Goal: Task Accomplishment & Management: Use online tool/utility

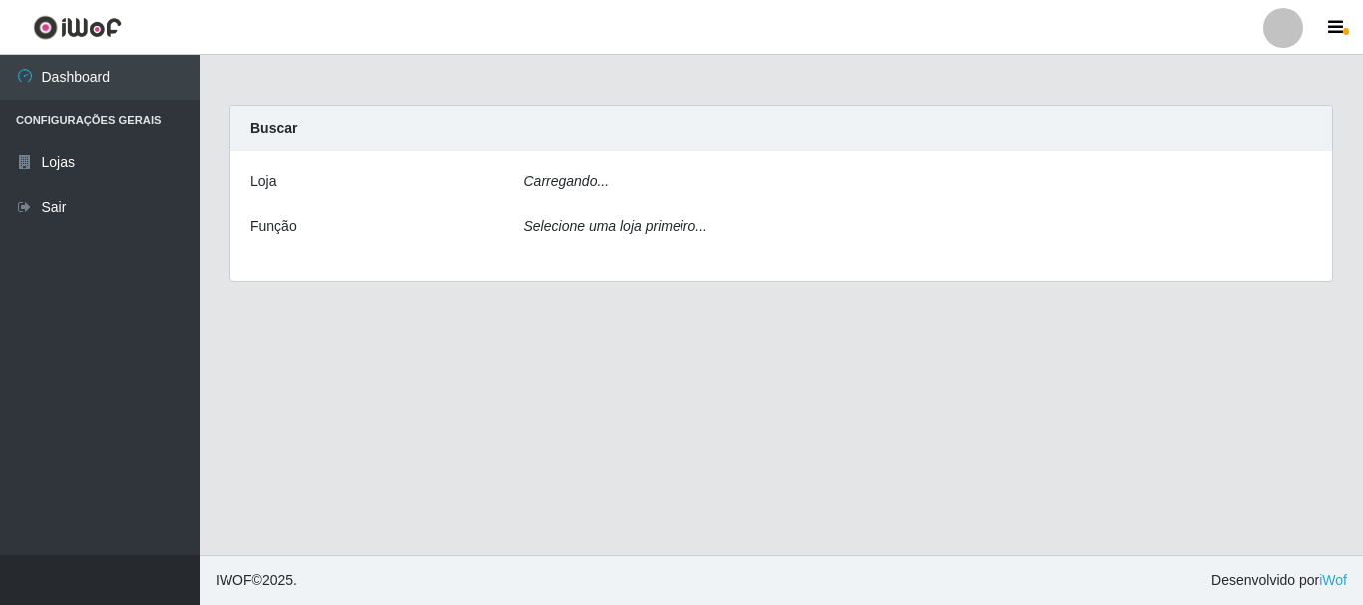
click at [609, 180] on div "Carregando..." at bounding box center [918, 186] width 819 height 29
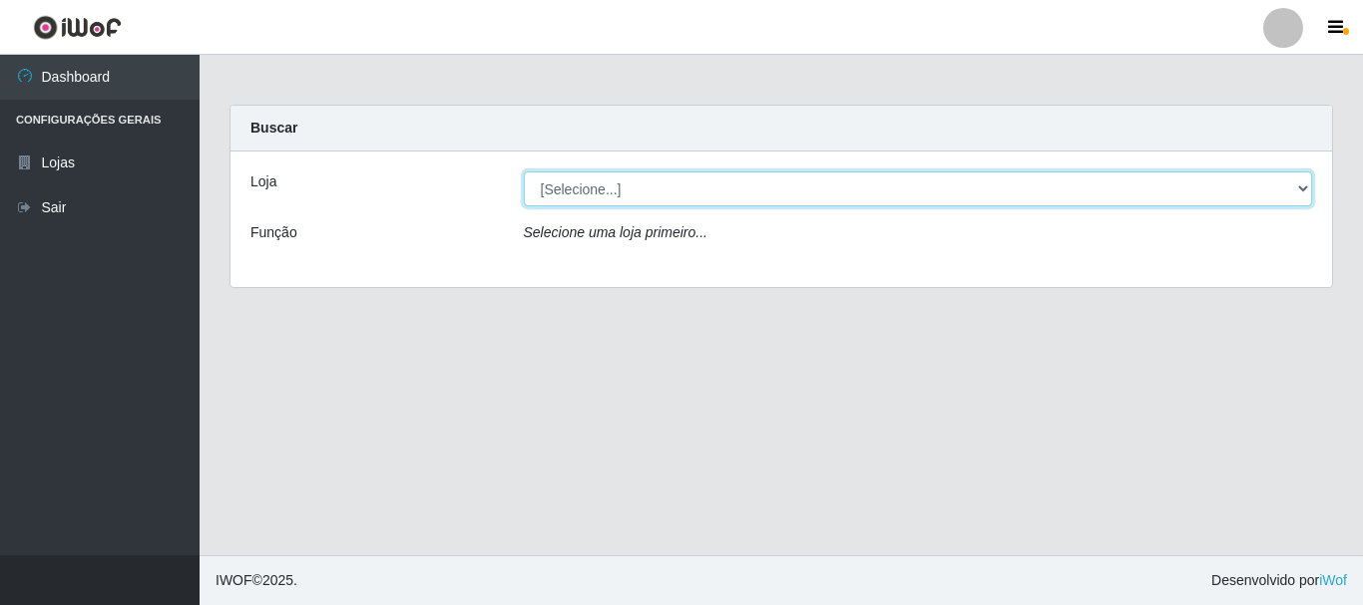
click at [609, 189] on select "[Selecione...] [GEOGRAPHIC_DATA] [GEOGRAPHIC_DATA]" at bounding box center [918, 189] width 789 height 35
select select "64"
click at [524, 172] on select "[Selecione...] [GEOGRAPHIC_DATA] [GEOGRAPHIC_DATA]" at bounding box center [918, 189] width 789 height 35
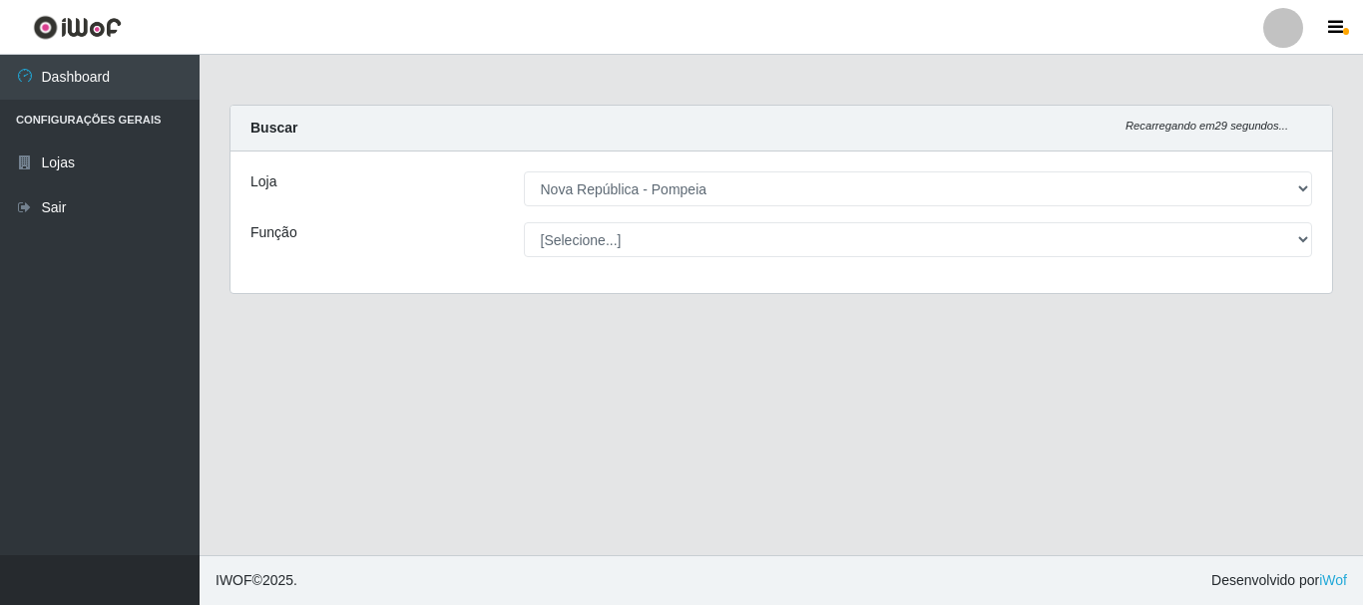
click at [655, 241] on select "[Selecione...] Balconista Operador de Caixa Recepcionista Repositor" at bounding box center [918, 239] width 789 height 35
select select "22"
click at [524, 222] on select "[Selecione...] Balconista Operador de Caixa Recepcionista Repositor" at bounding box center [918, 239] width 789 height 35
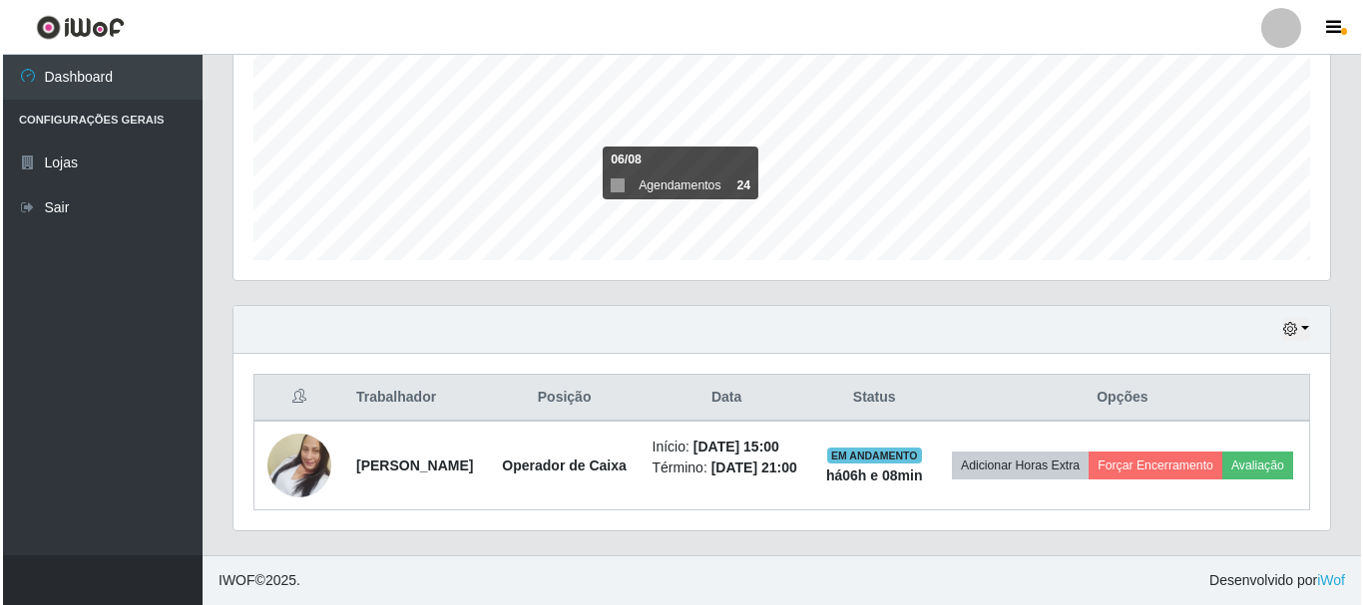
scroll to position [468, 0]
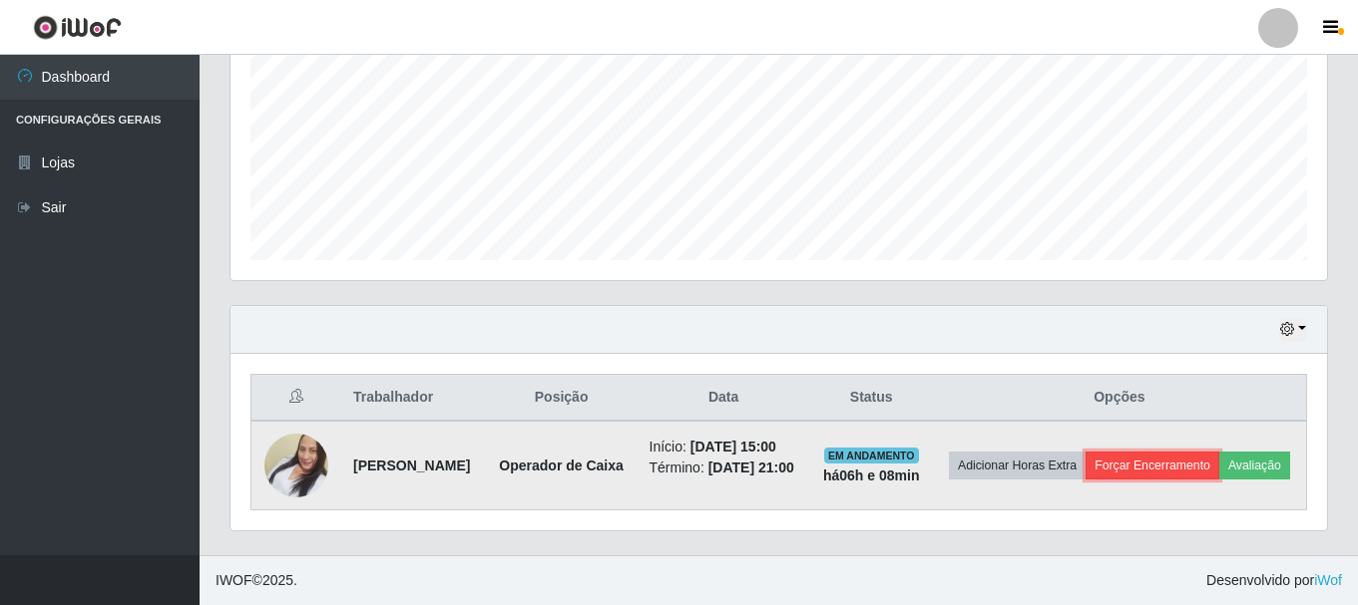
click at [1211, 452] on button "Forçar Encerramento" at bounding box center [1152, 466] width 134 height 28
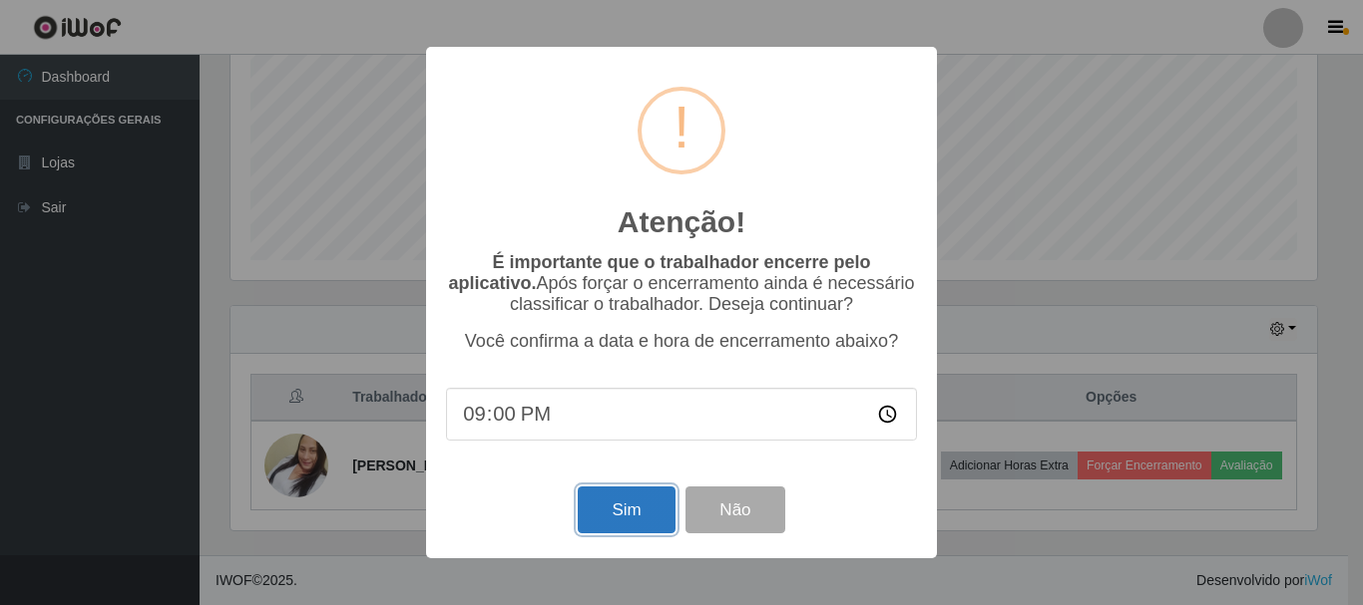
click at [624, 516] on button "Sim" at bounding box center [626, 510] width 97 height 47
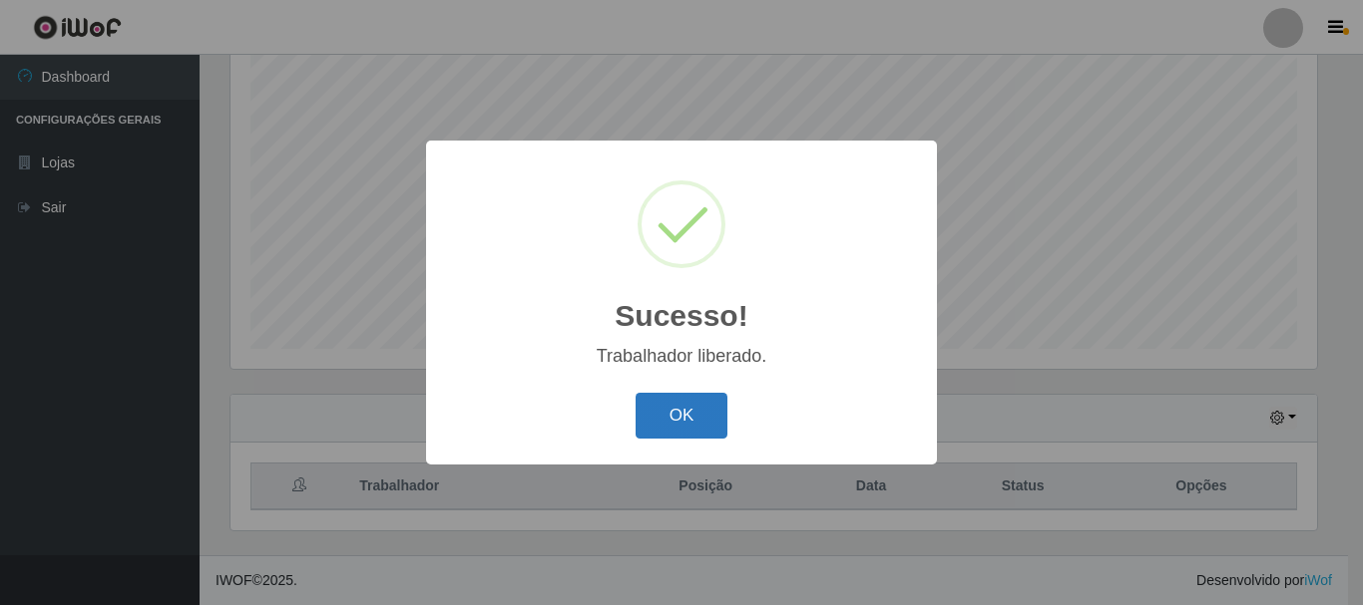
click at [668, 410] on button "OK" at bounding box center [681, 416] width 93 height 47
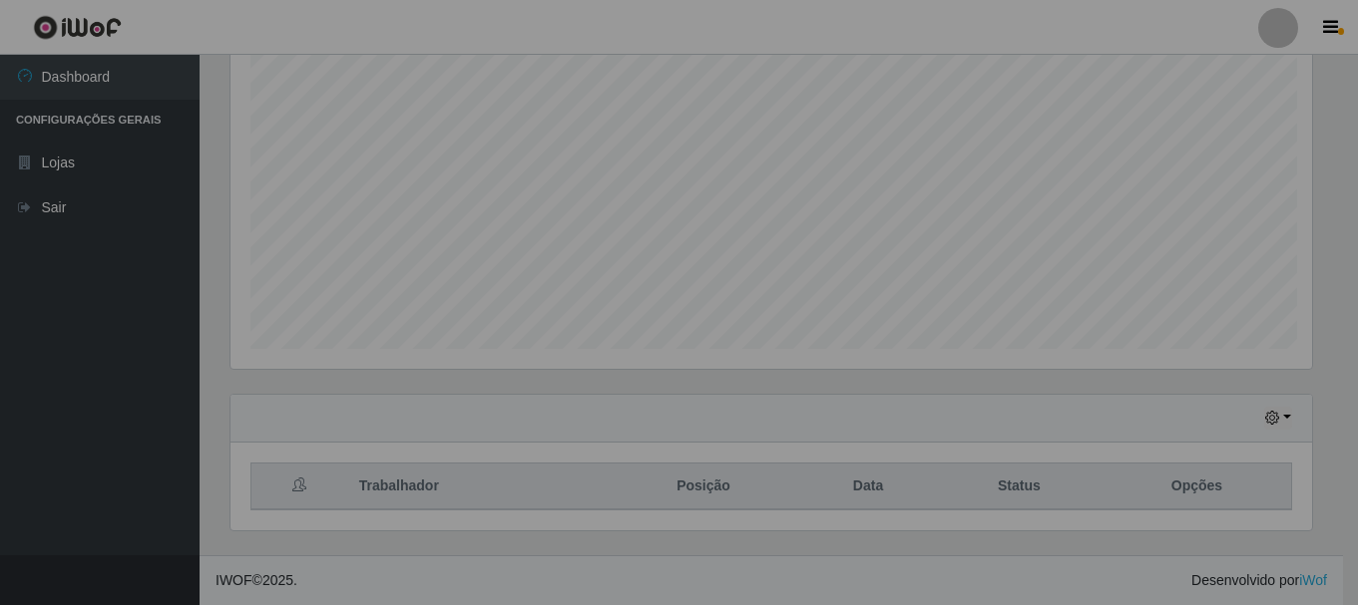
scroll to position [414, 1096]
